Goal: Task Accomplishment & Management: Complete application form

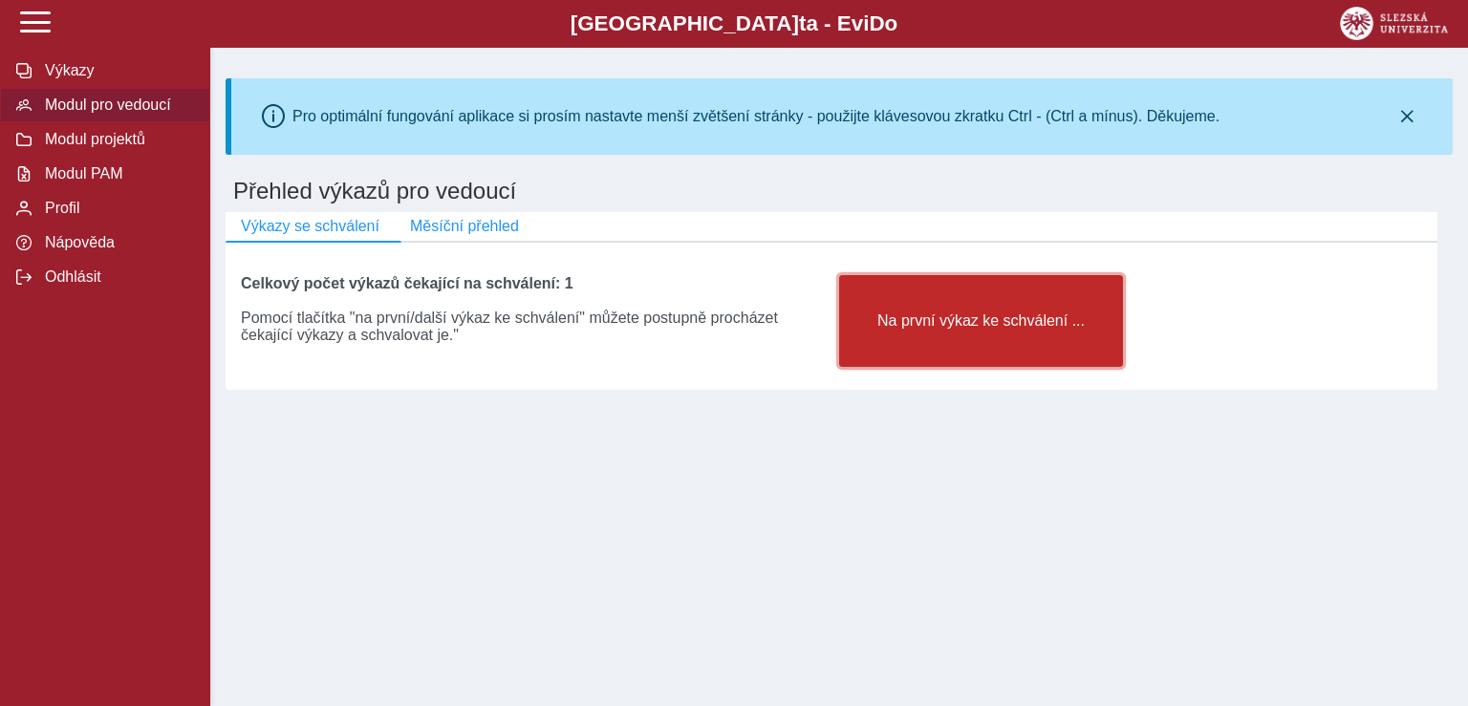
click at [946, 308] on button "Na první výkaz ke schválení ..." at bounding box center [981, 321] width 284 height 92
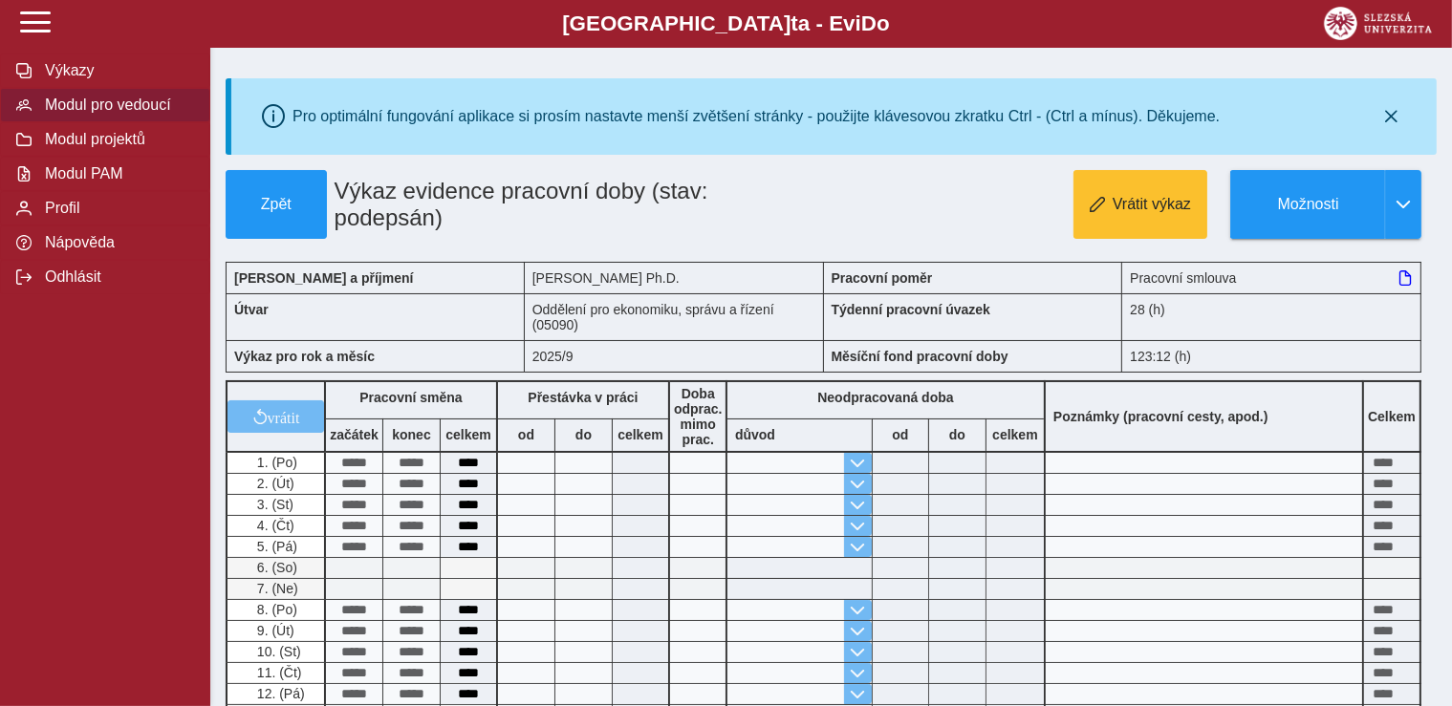
click at [136, 114] on span "Modul pro vedoucí" at bounding box center [116, 105] width 155 height 17
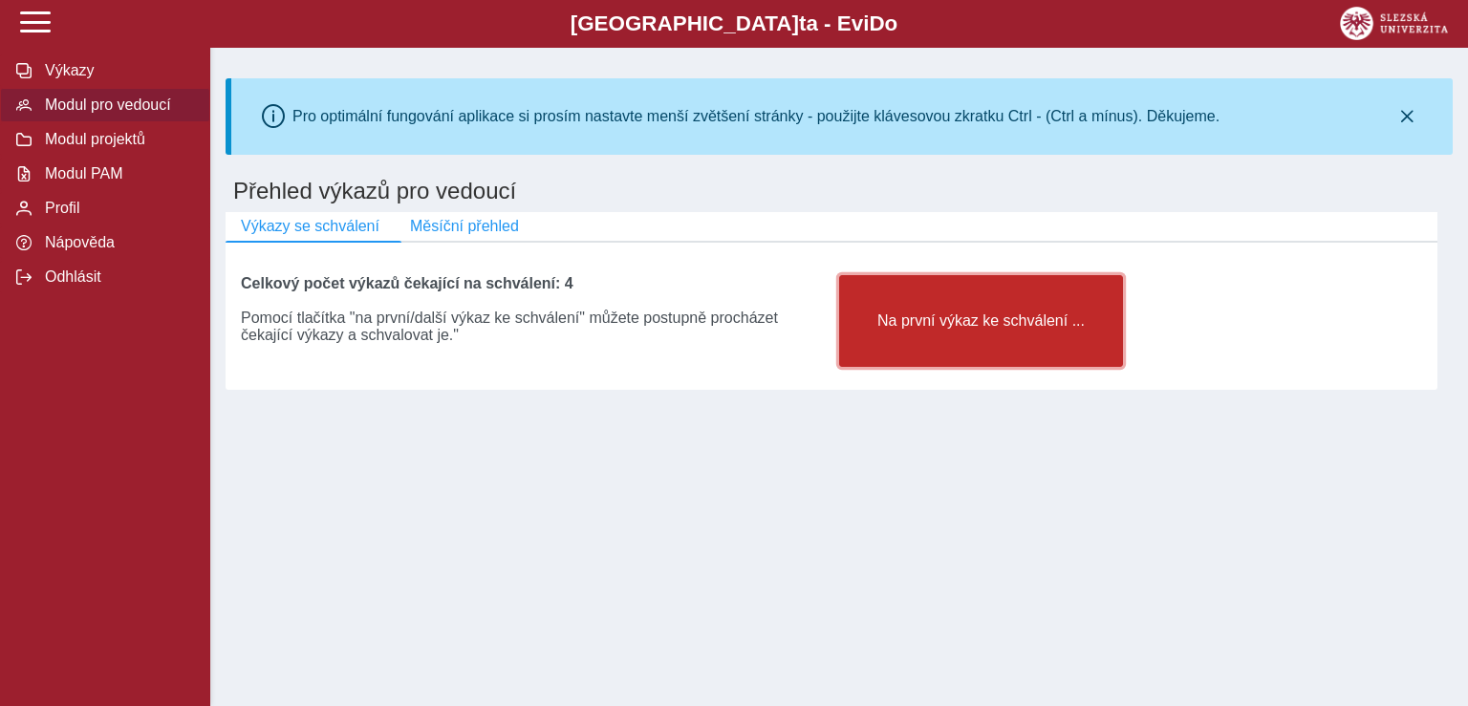
click at [1018, 315] on button "Na první výkaz ke schválení ..." at bounding box center [981, 321] width 284 height 92
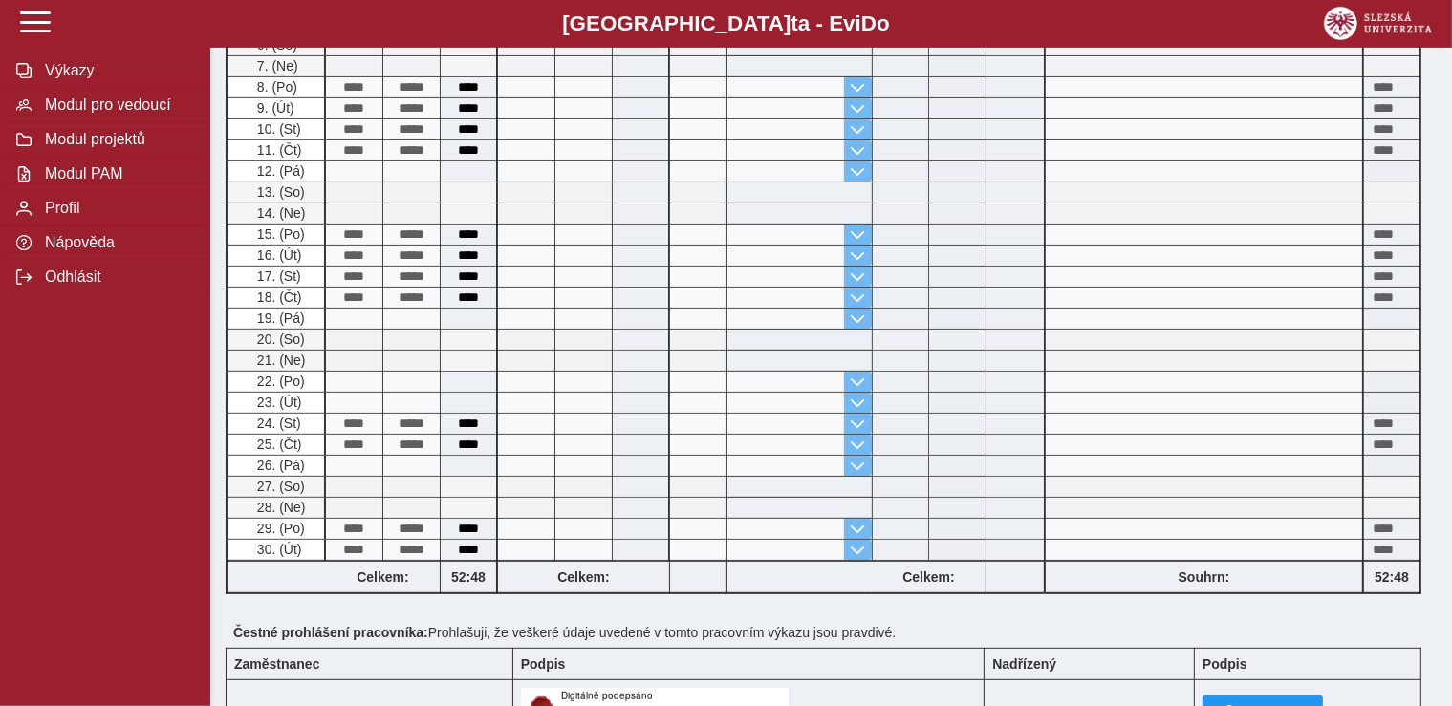
scroll to position [967, 0]
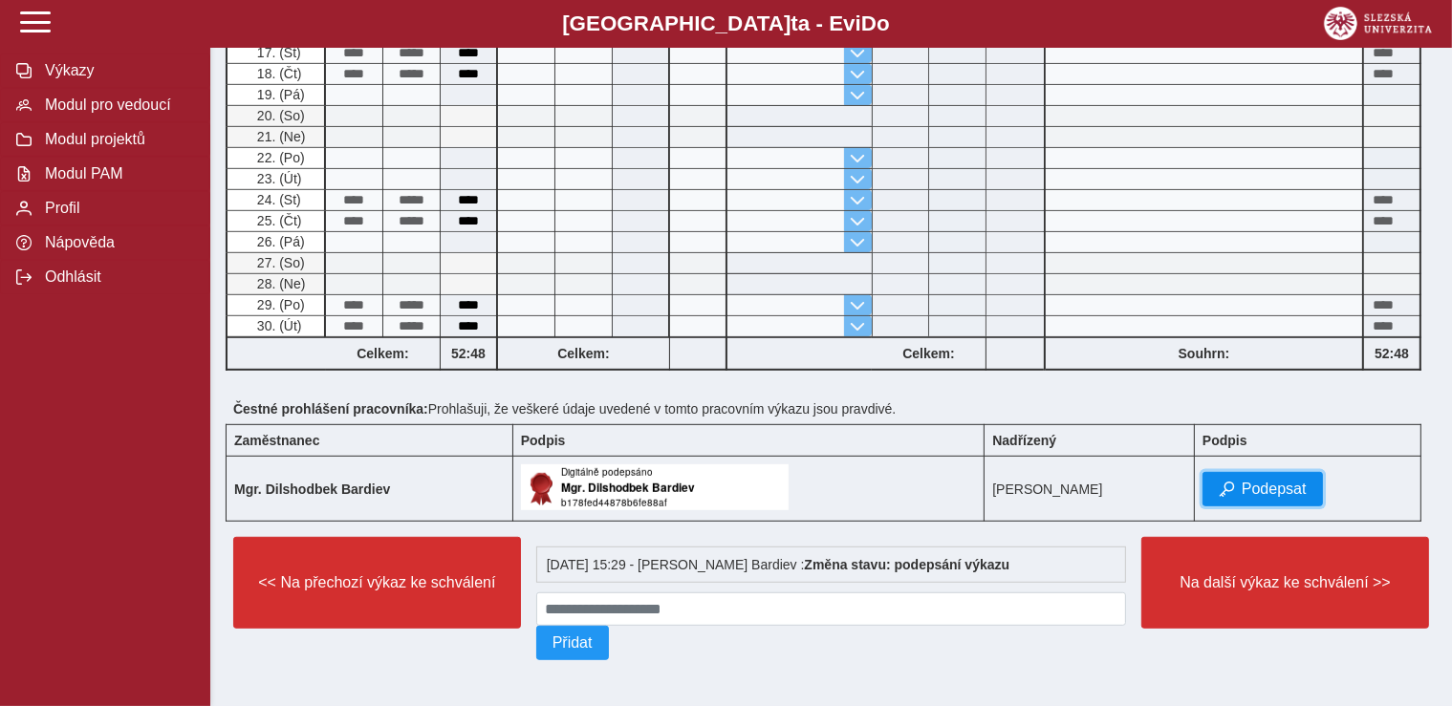
click at [1264, 472] on button "Podepsat" at bounding box center [1262, 489] width 120 height 34
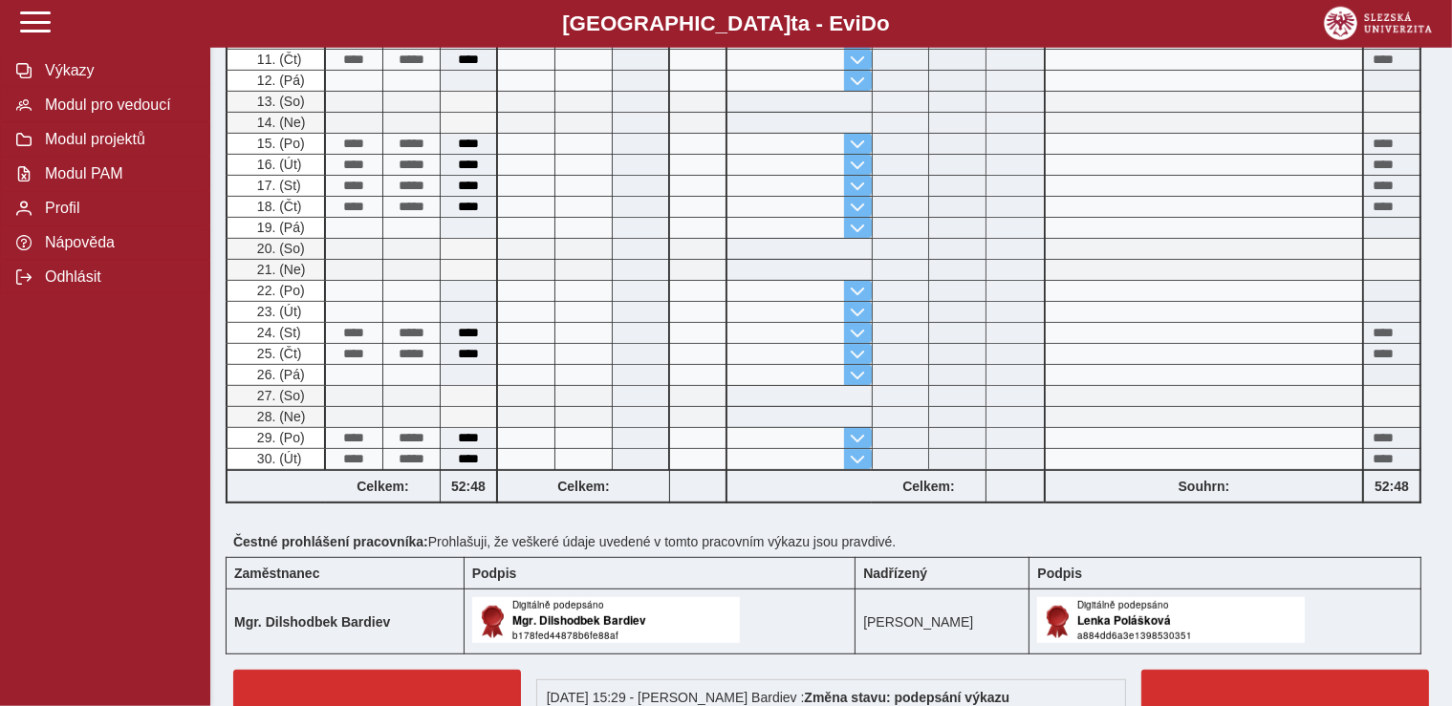
scroll to position [1013, 0]
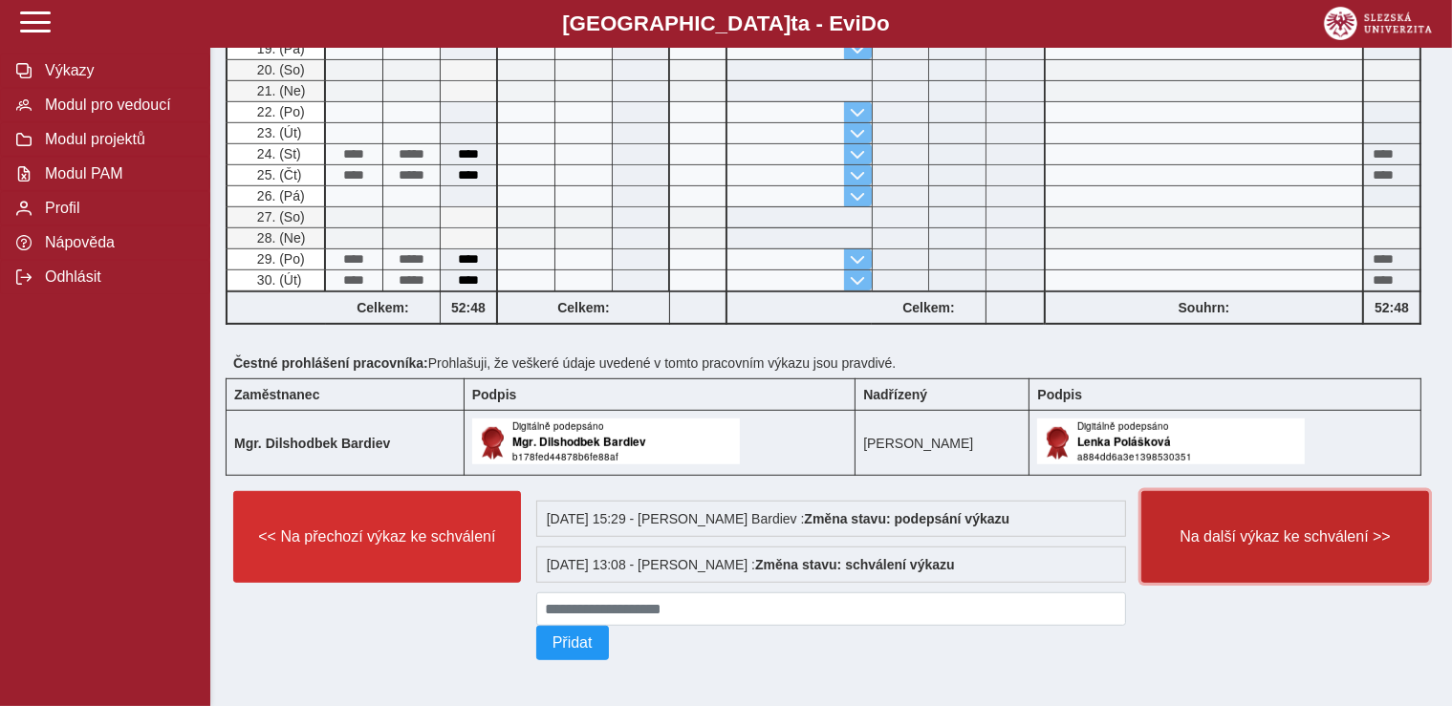
click at [1271, 515] on button "Na další výkaz ke schválení >>" at bounding box center [1285, 537] width 288 height 92
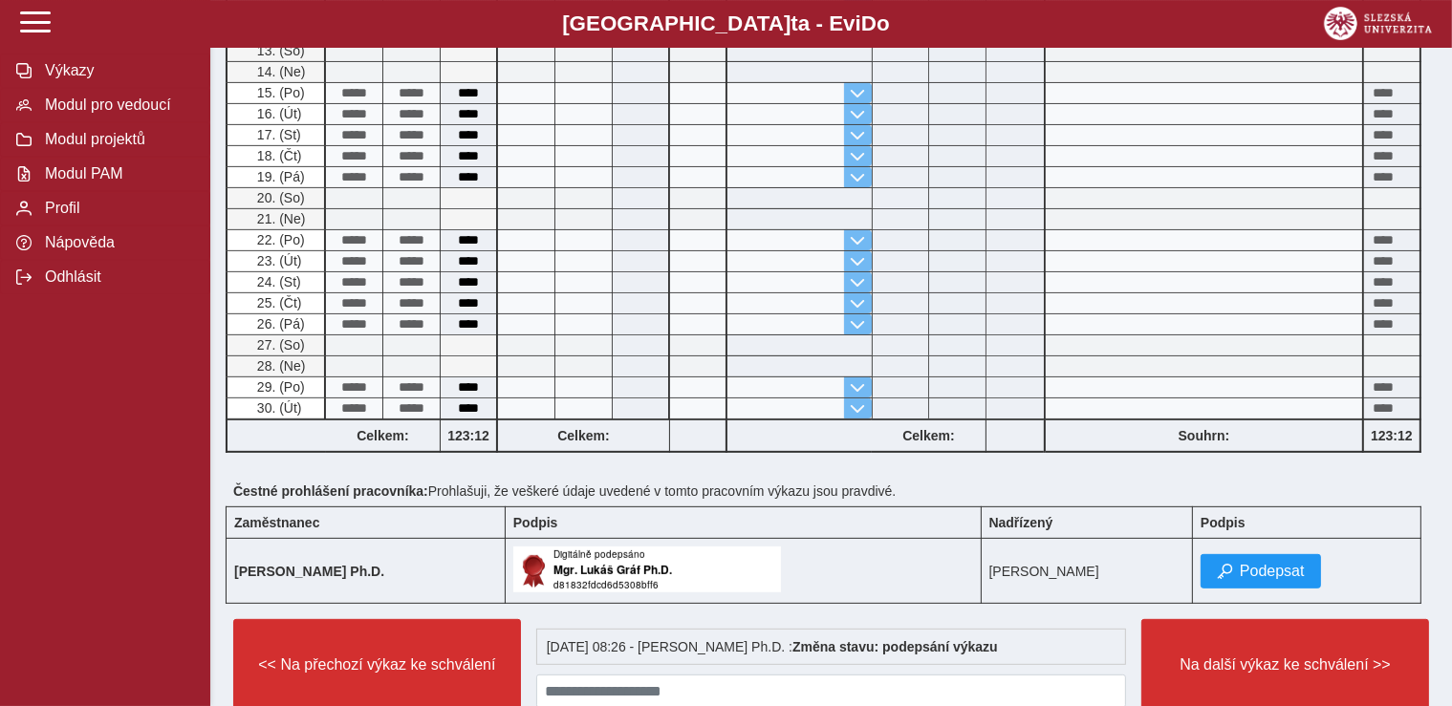
scroll to position [753, 0]
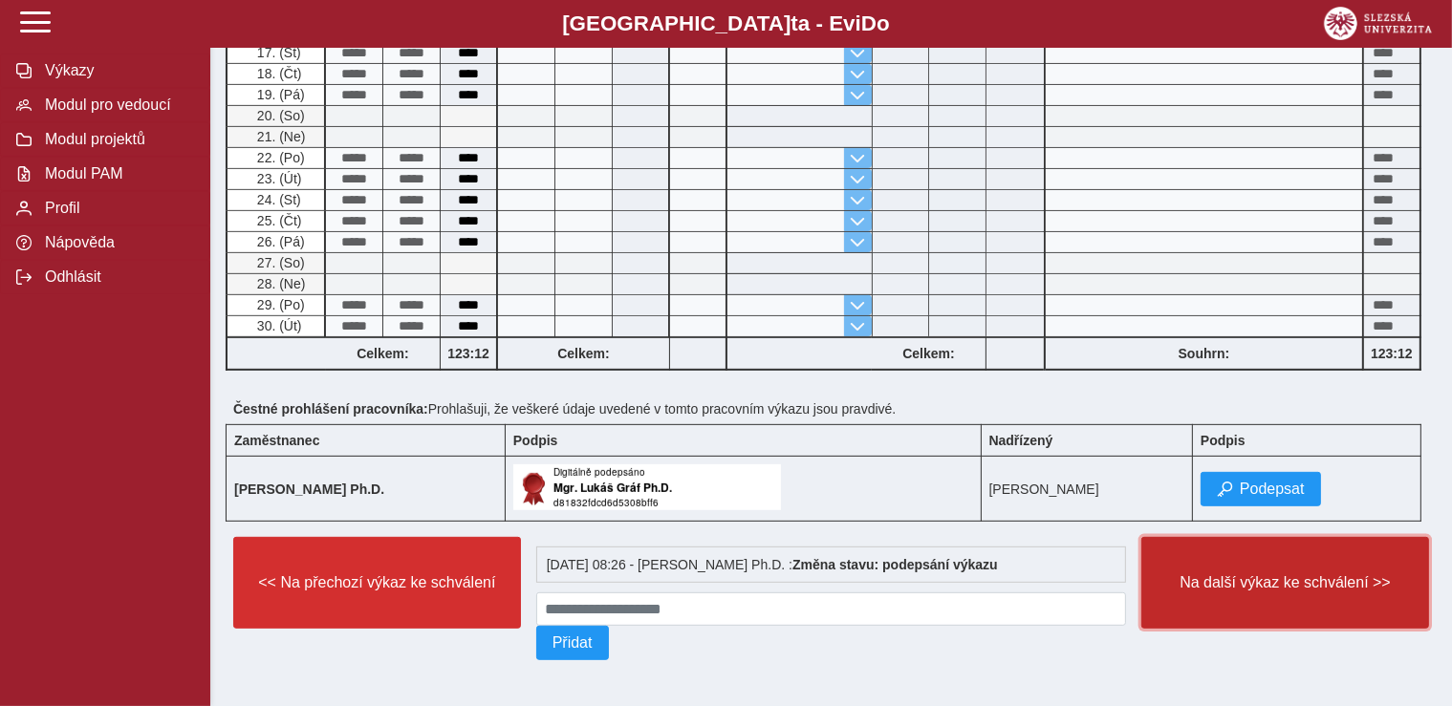
click at [1242, 595] on button "Na další výkaz ke schválení >>" at bounding box center [1285, 583] width 288 height 92
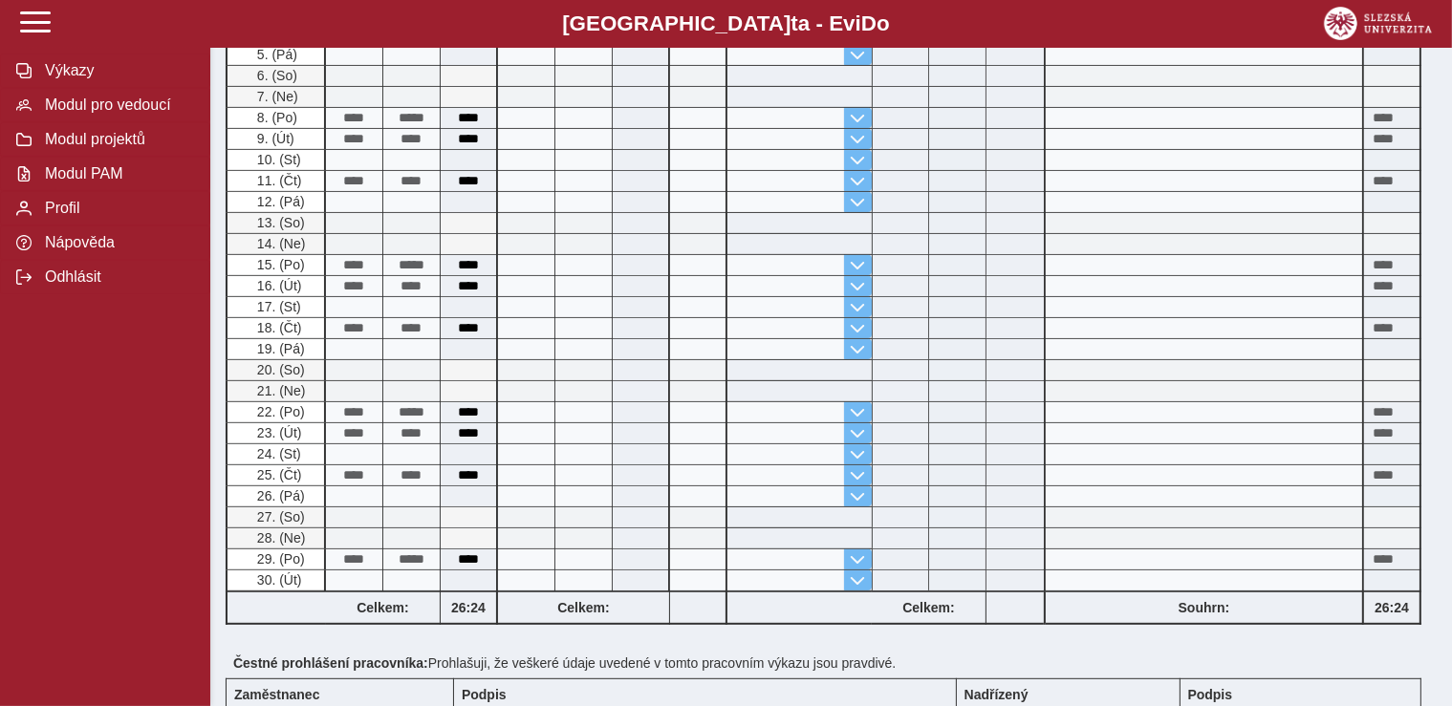
scroll to position [757, 0]
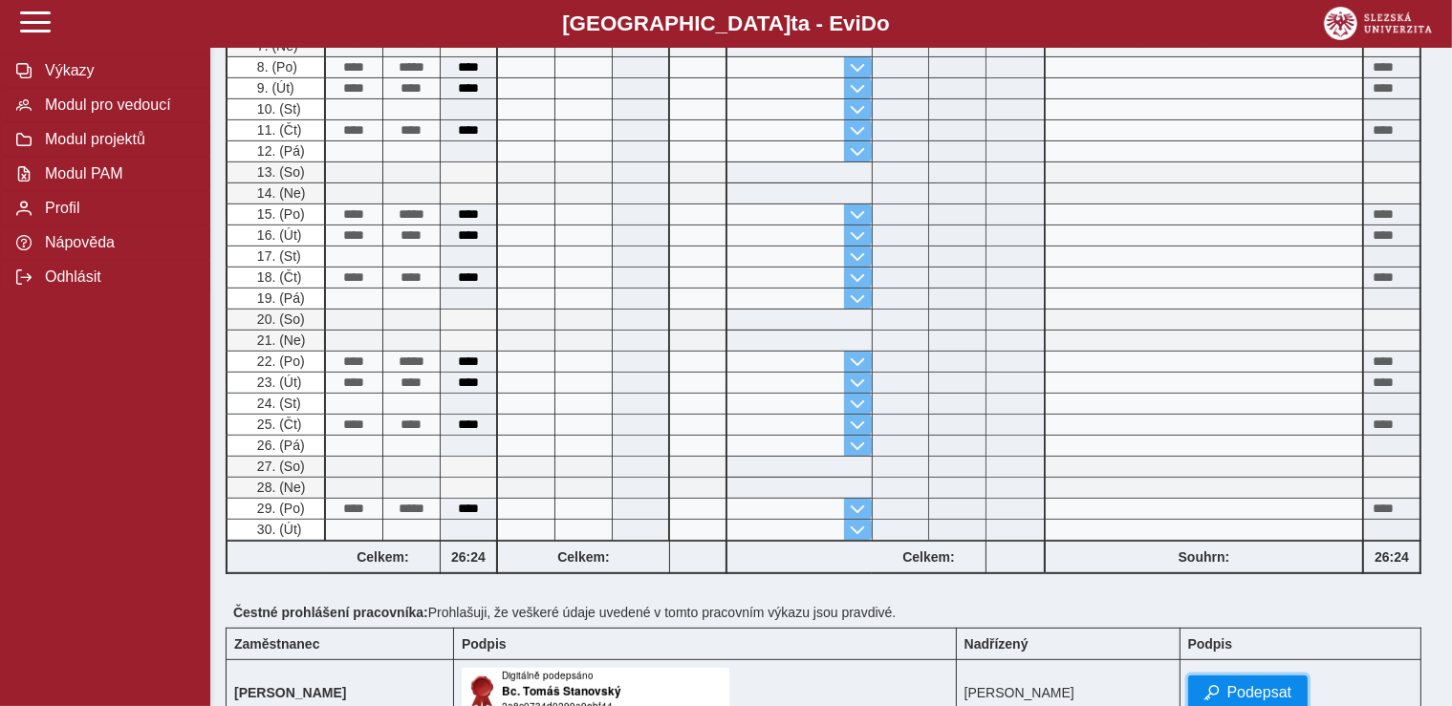
click at [1272, 679] on button "Podepsat" at bounding box center [1248, 693] width 120 height 34
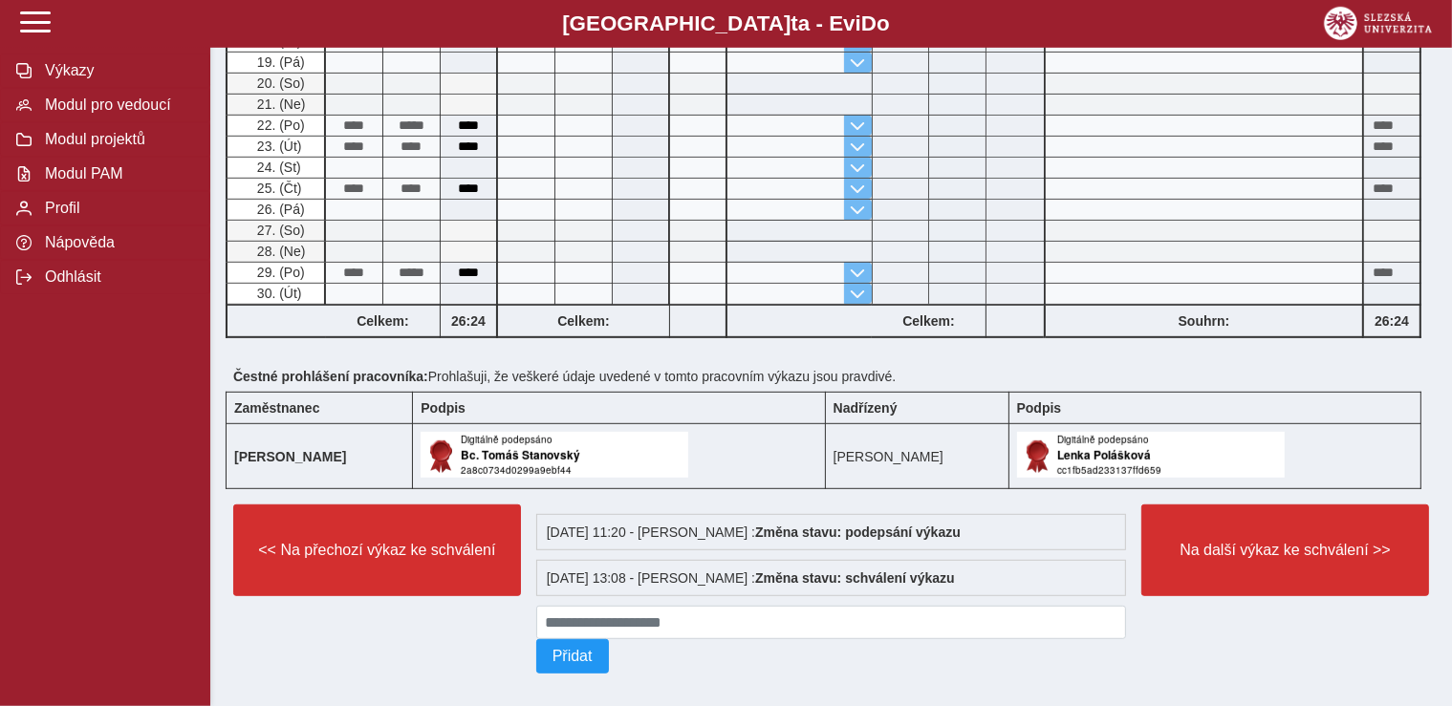
scroll to position [1013, 0]
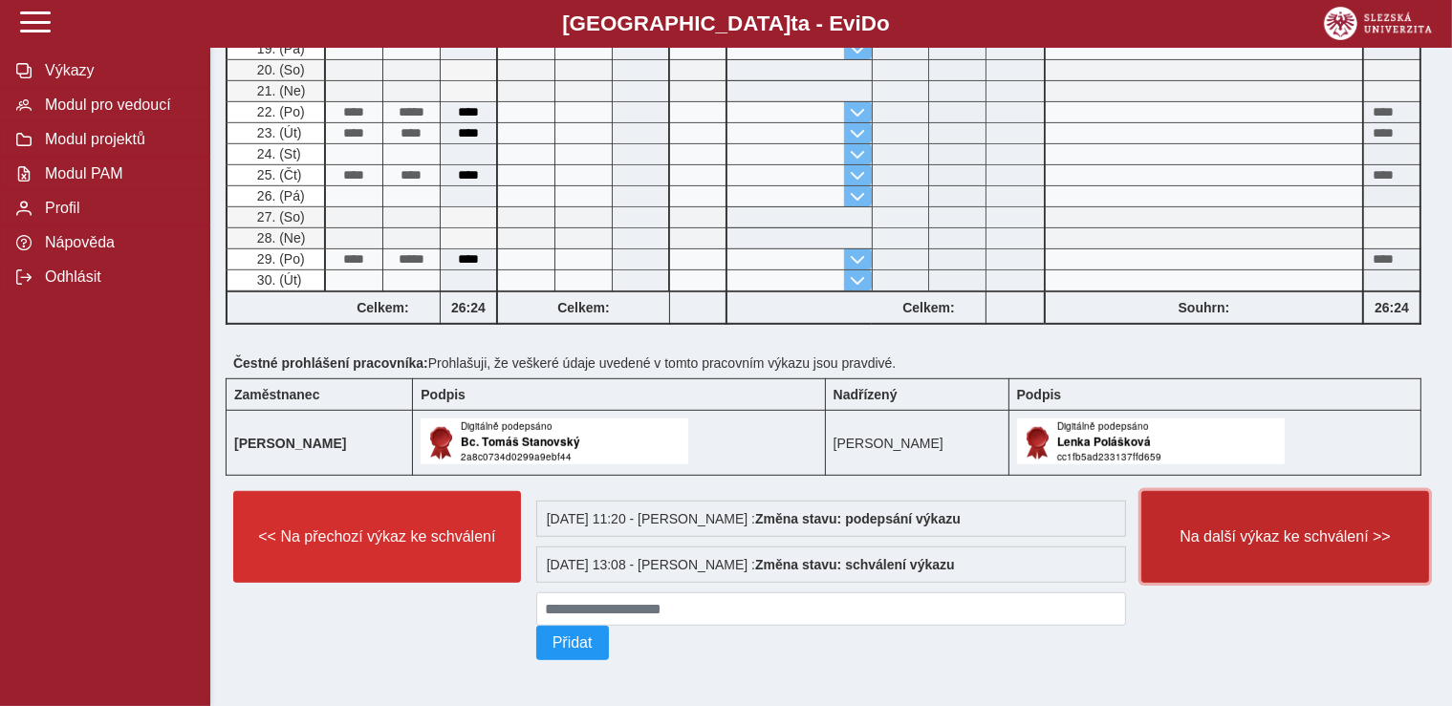
click at [1256, 551] on button "Na další výkaz ke schválení >>" at bounding box center [1285, 537] width 288 height 92
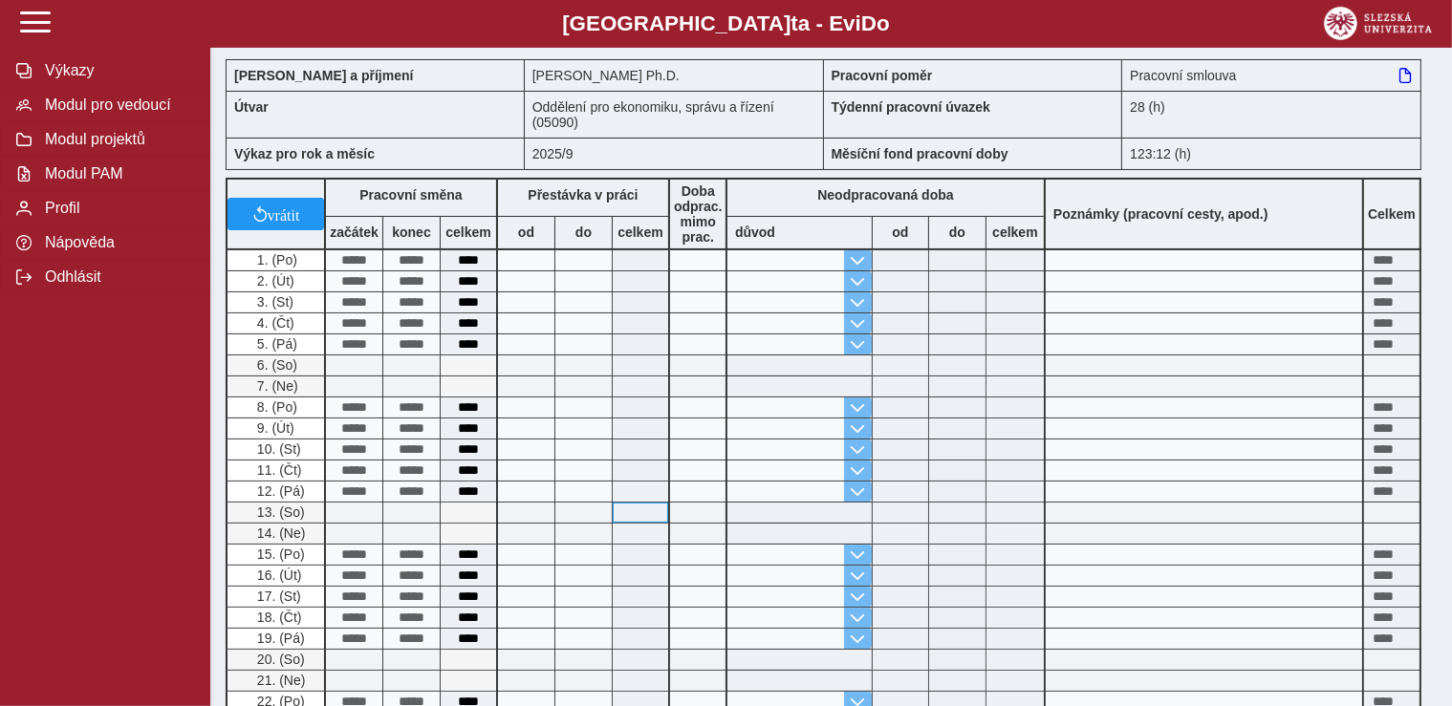
scroll to position [554, 0]
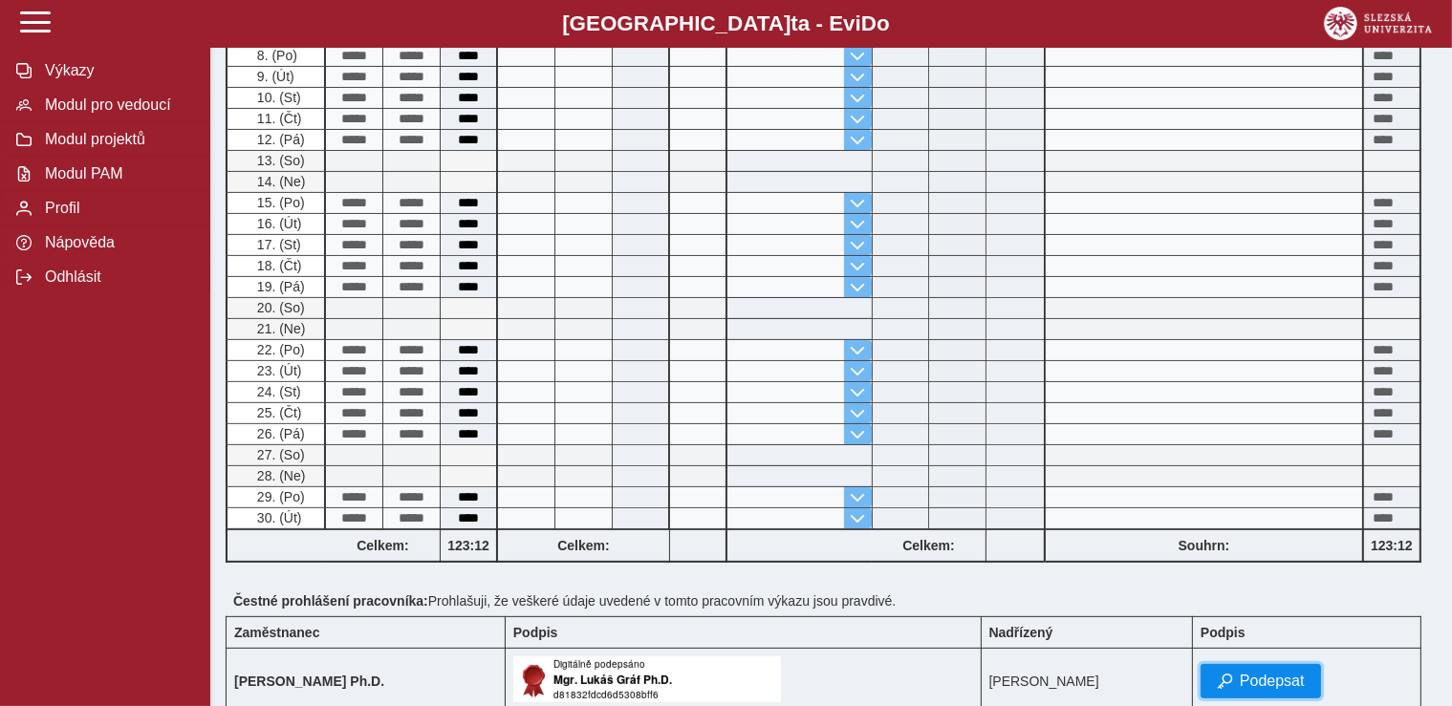
click at [1260, 674] on span "Podepsat" at bounding box center [1272, 681] width 65 height 17
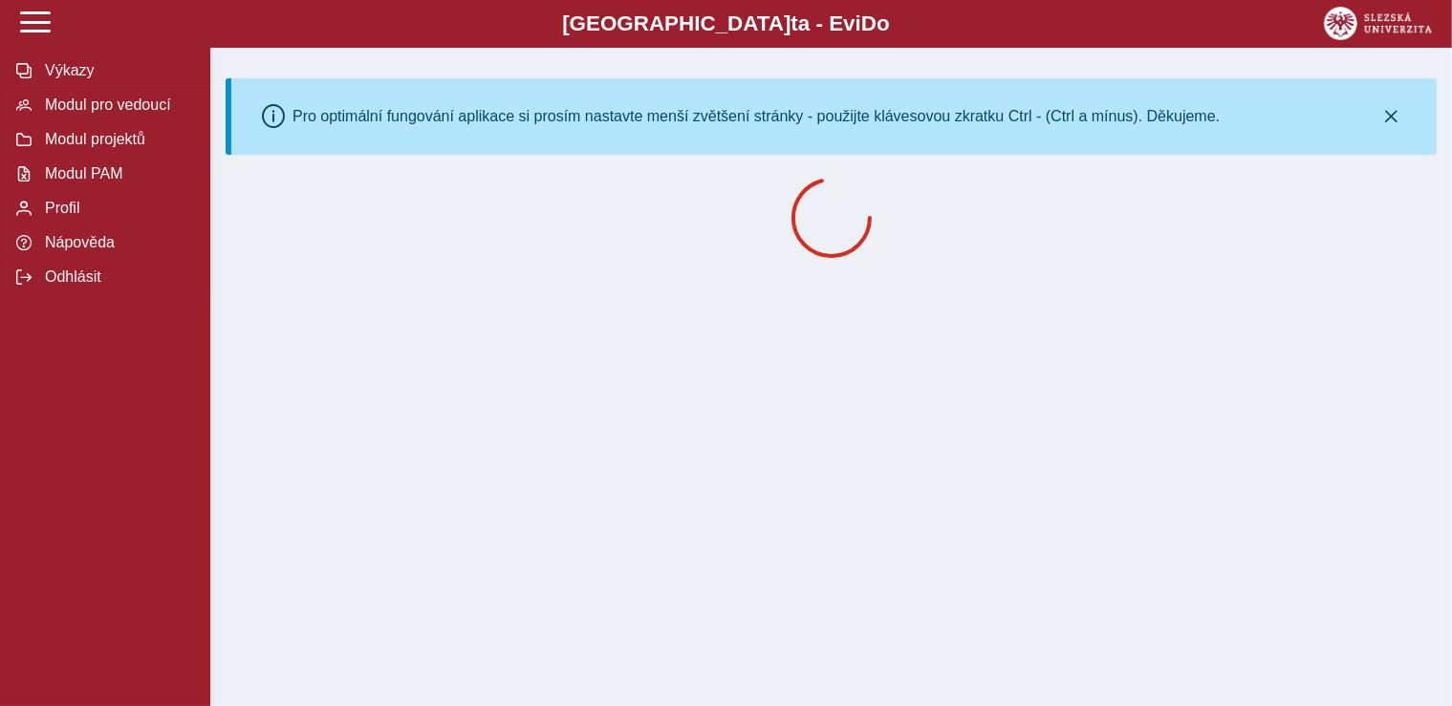
scroll to position [0, 0]
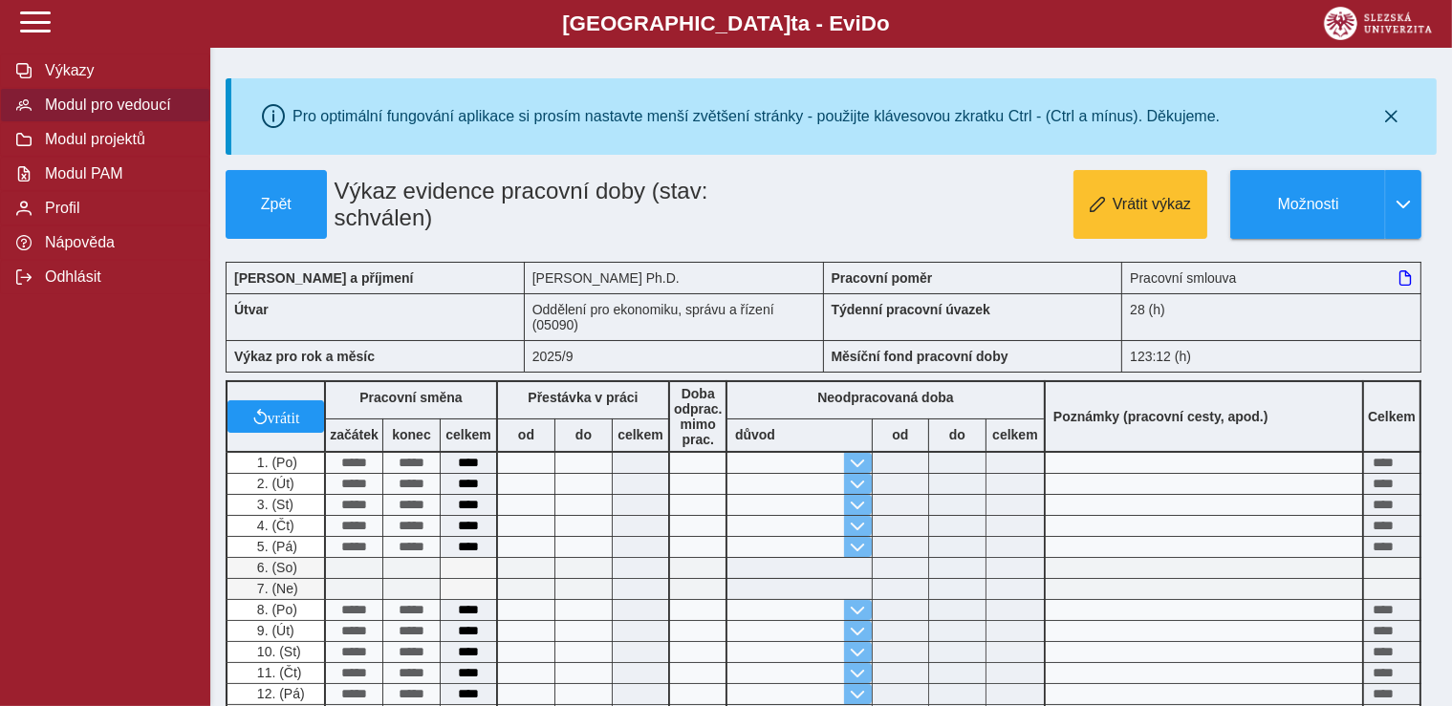
click at [102, 114] on span "Modul pro vedoucí" at bounding box center [116, 105] width 155 height 17
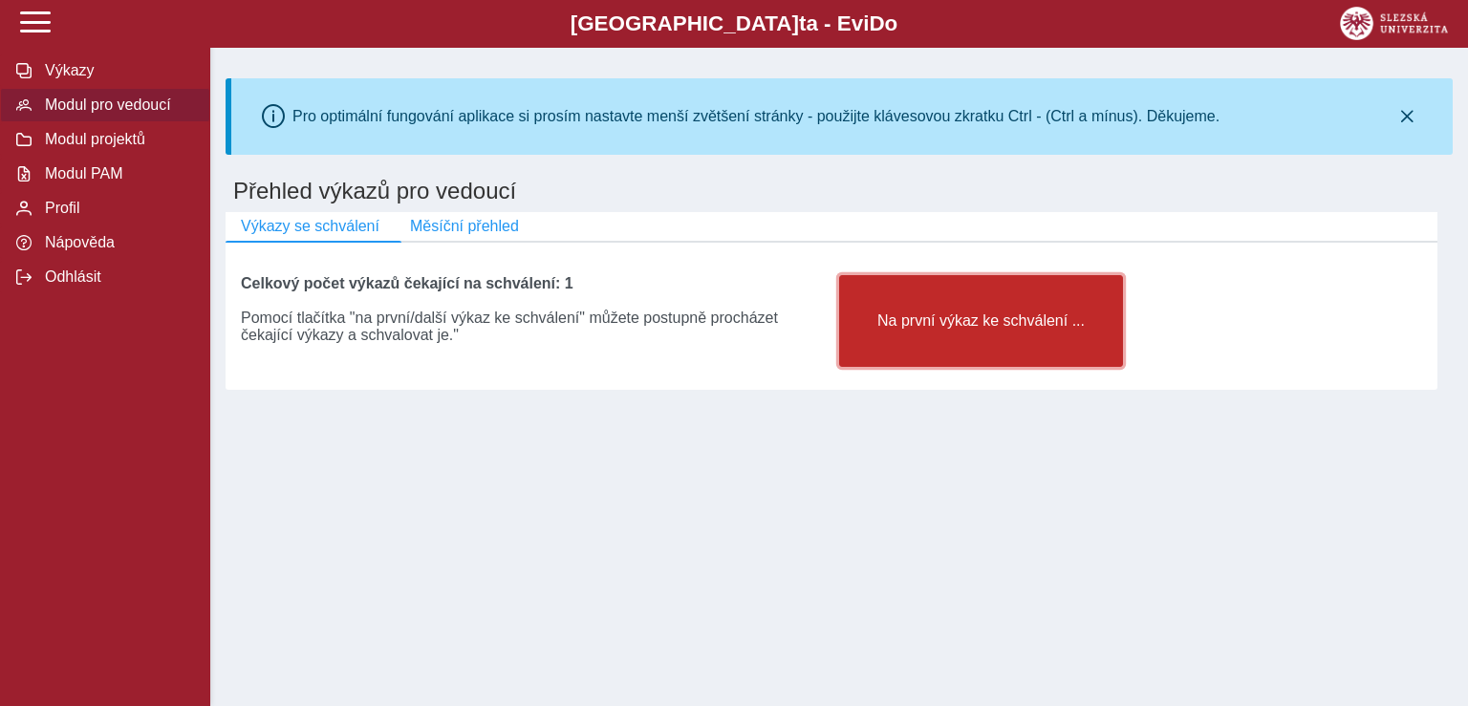
click at [988, 319] on span "Na první výkaz ke schválení ..." at bounding box center [980, 321] width 251 height 17
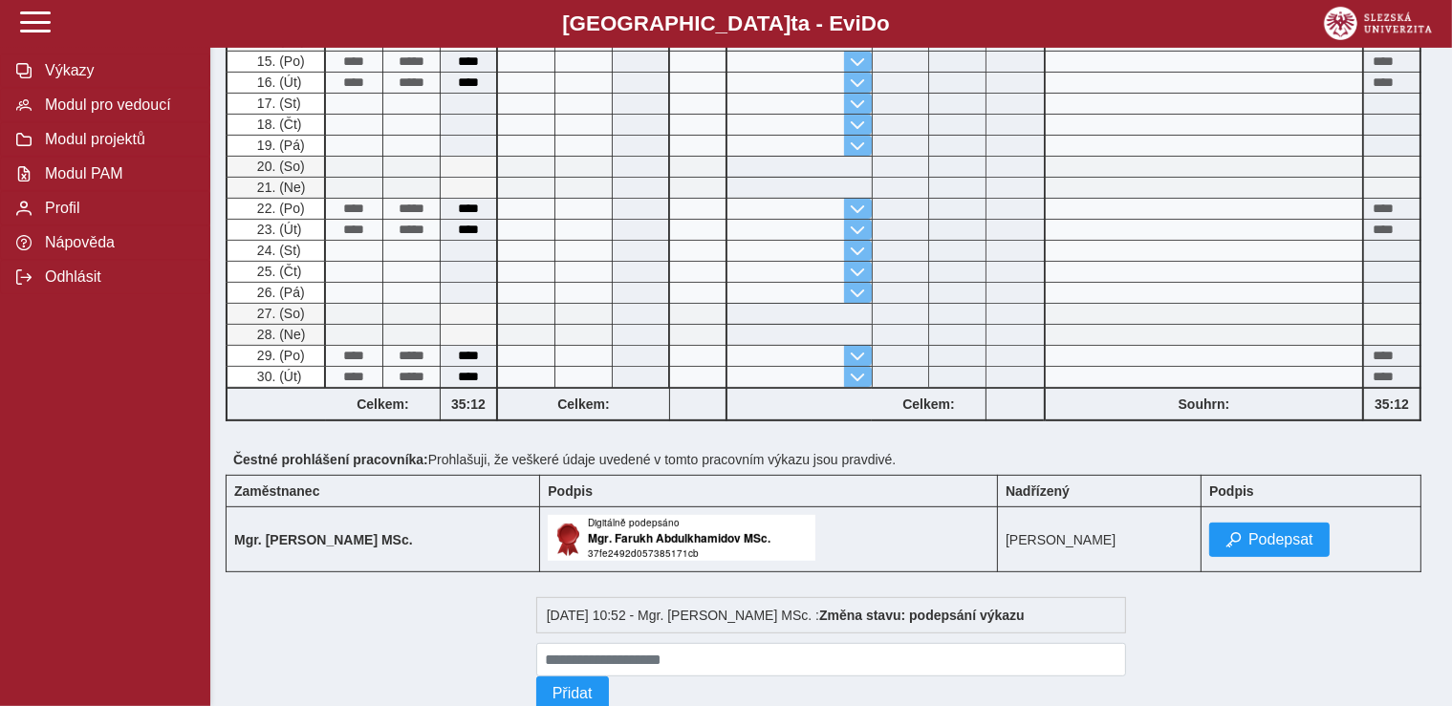
scroll to position [706, 0]
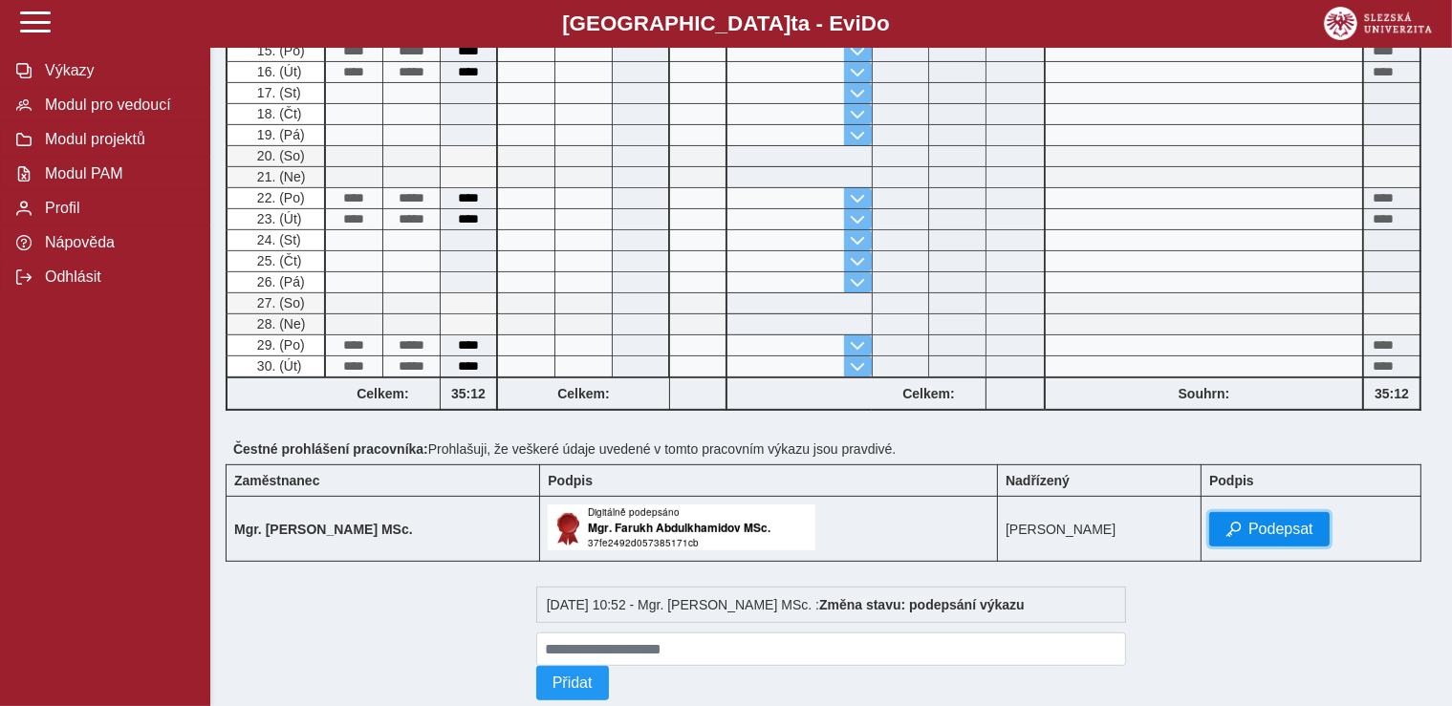
click at [1281, 523] on span "Podepsat" at bounding box center [1280, 529] width 65 height 17
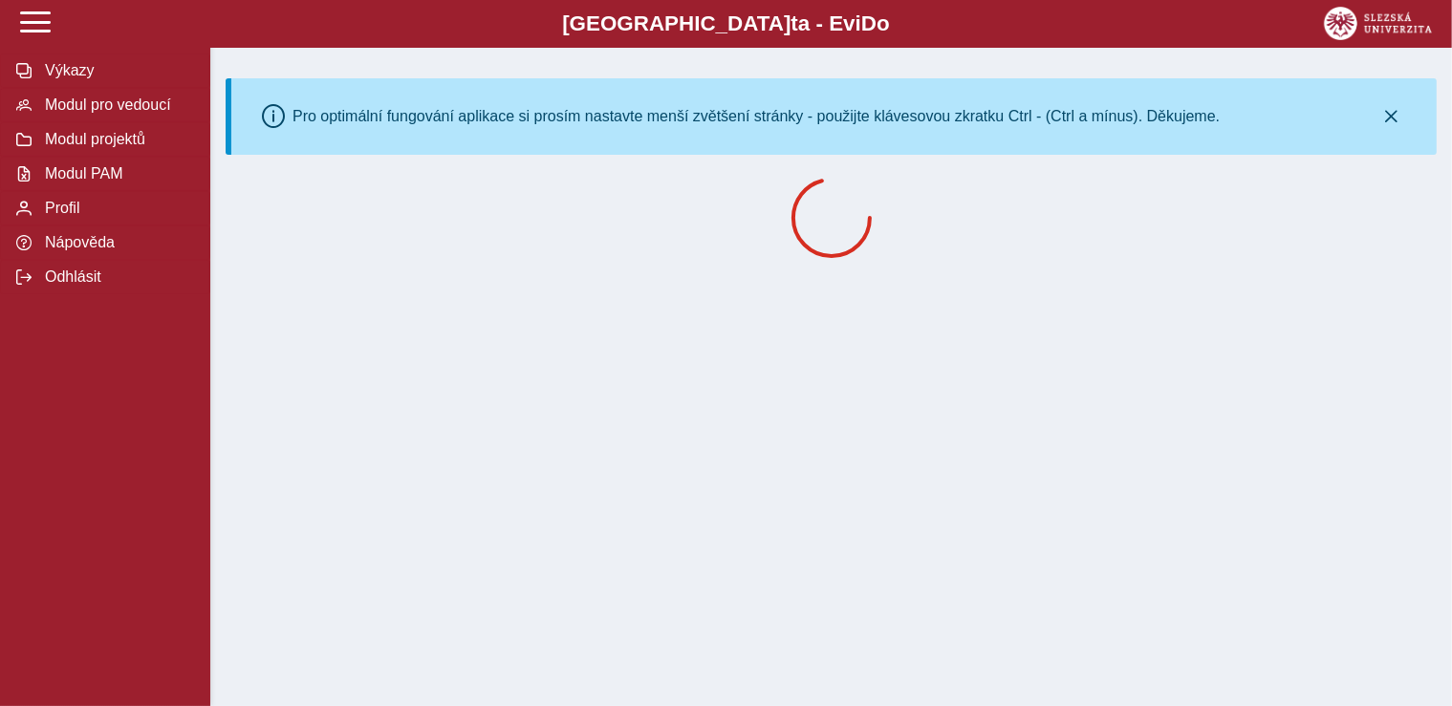
scroll to position [0, 0]
